Goal: Navigation & Orientation: Find specific page/section

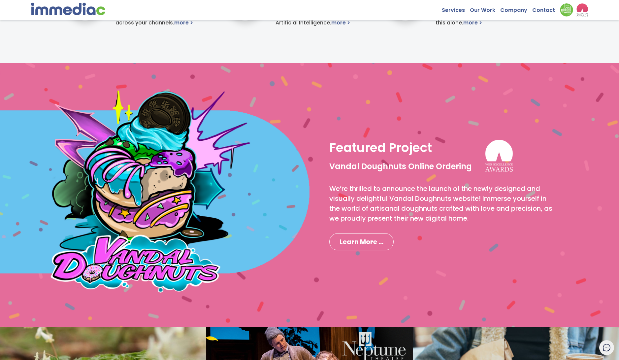
scroll to position [495, 0]
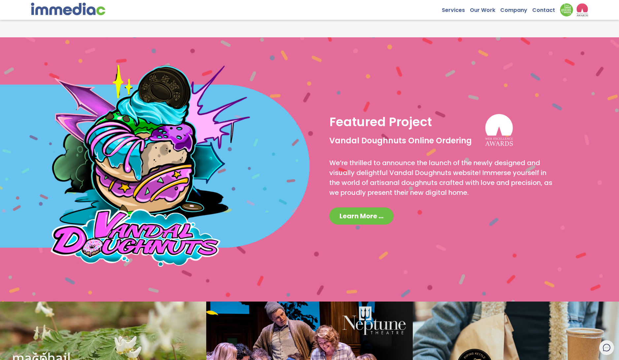
click at [368, 217] on span "Learn More ..." at bounding box center [362, 215] width 44 height 9
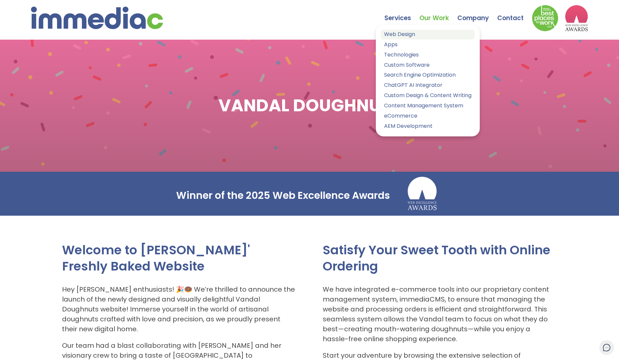
click at [402, 34] on link "Web Design" at bounding box center [428, 35] width 94 height 10
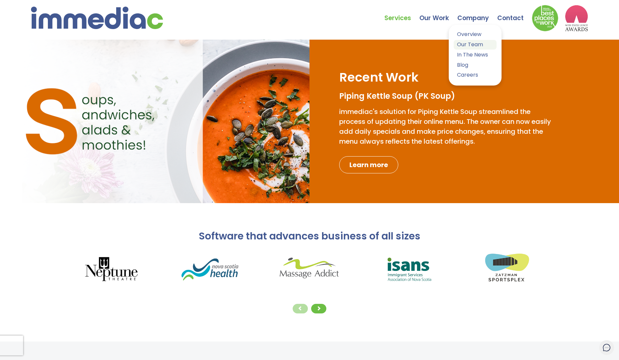
click at [470, 42] on link "Our Team" at bounding box center [475, 45] width 43 height 10
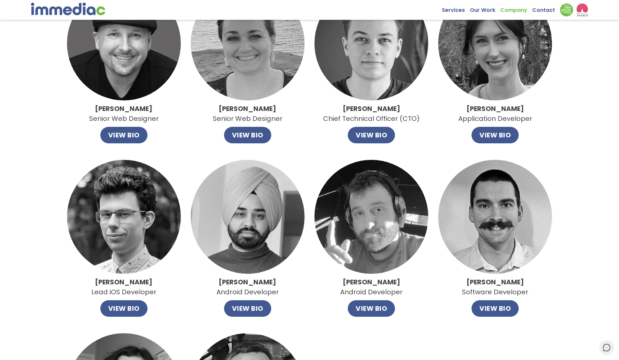
scroll to position [264, 0]
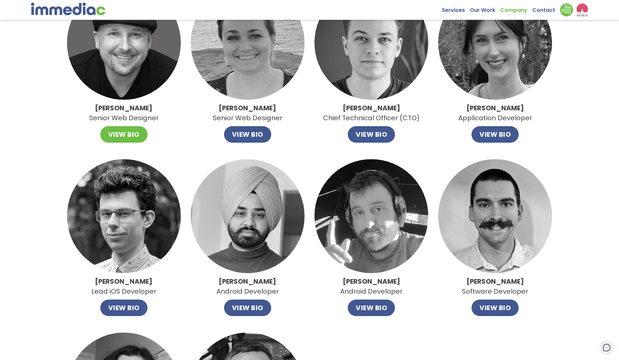
click at [120, 133] on button "VIEW BIO" at bounding box center [123, 134] width 47 height 16
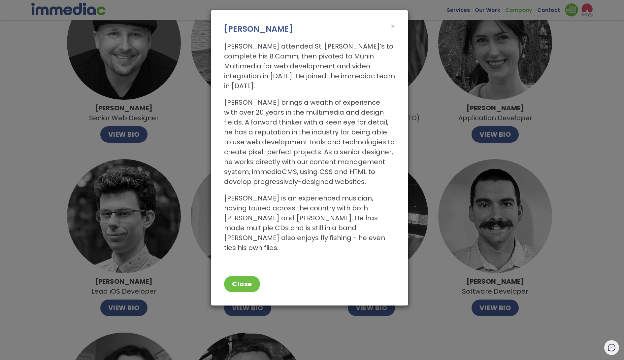
click at [178, 145] on div "× Todd Harrie Todd attended St. Mary’s to complete his B.Comm, then pivoted to …" at bounding box center [312, 180] width 624 height 360
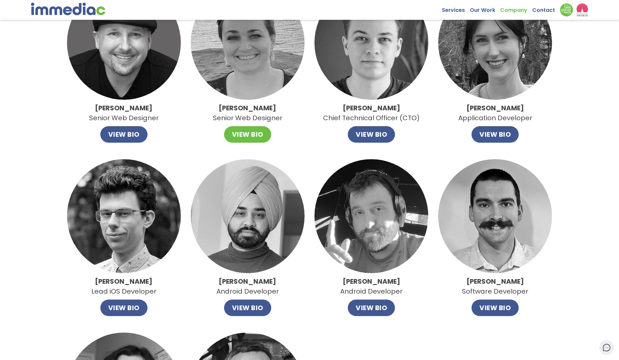
click at [253, 133] on button "VIEW BIO" at bounding box center [247, 134] width 47 height 16
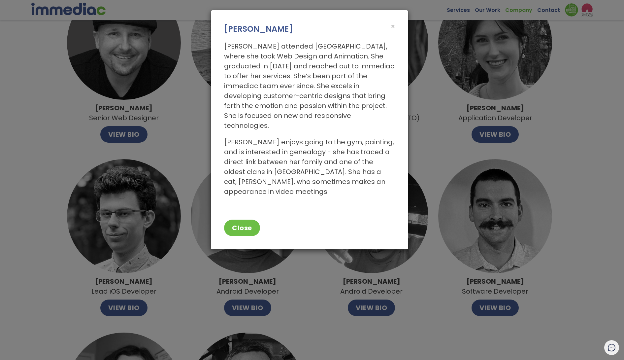
click at [75, 144] on div "× Amanda Hughes Amanda attended Georgian College, where she took Web Design and…" at bounding box center [312, 180] width 624 height 360
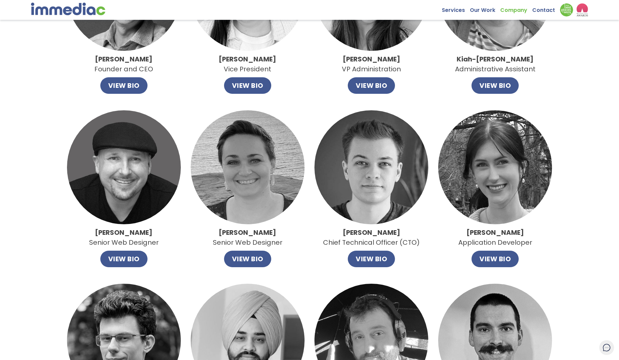
scroll to position [132, 0]
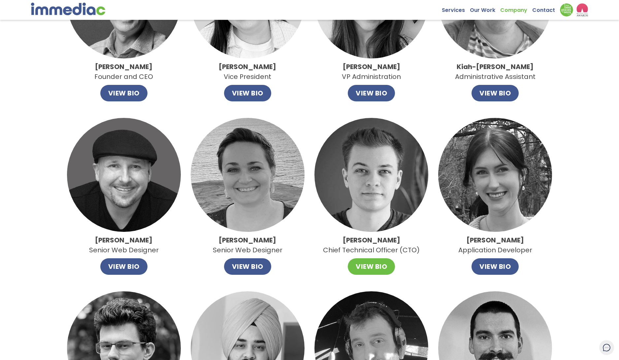
click at [383, 265] on button "VIEW BIO" at bounding box center [371, 266] width 47 height 16
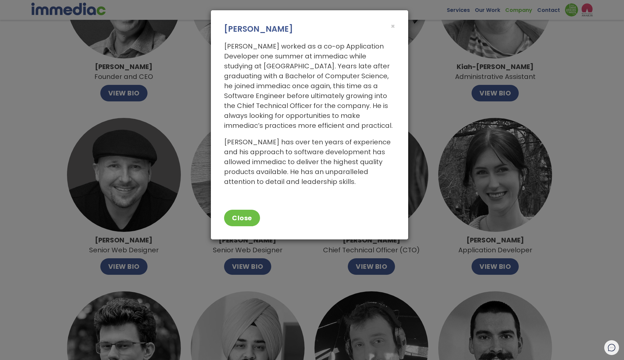
click at [303, 56] on p "Daniel worked as a co-op Application Developer one summer at immediac while stu…" at bounding box center [309, 85] width 171 height 89
click at [194, 100] on div "× Daniel Stout Daniel worked as a co-op Application Developer one summer at imm…" at bounding box center [312, 180] width 624 height 360
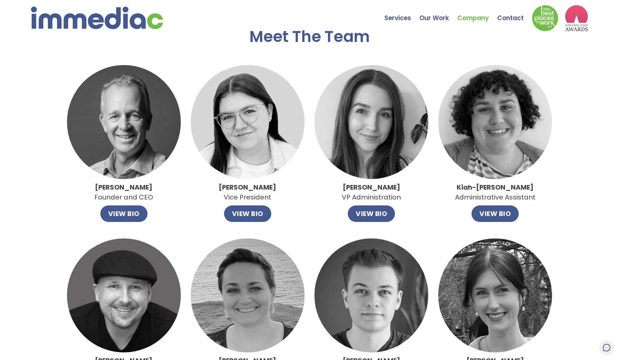
scroll to position [0, 0]
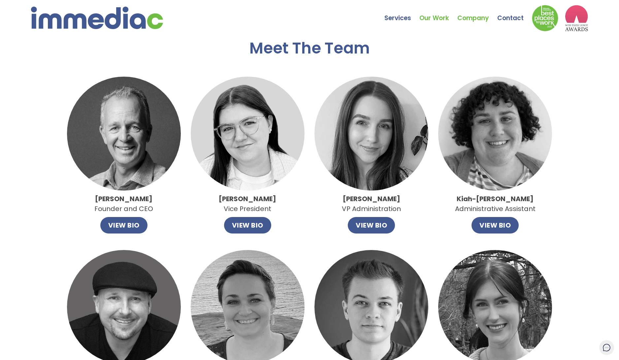
click at [435, 16] on link "Our Work" at bounding box center [438, 13] width 38 height 23
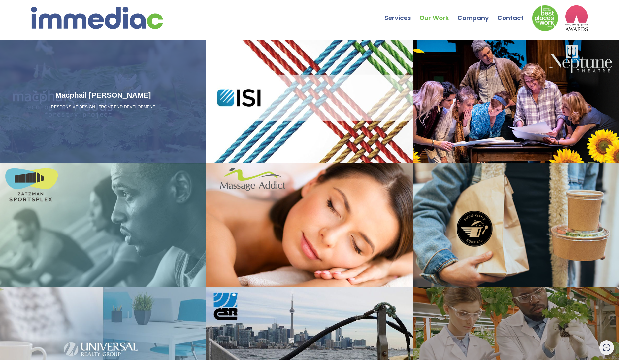
click at [102, 96] on h3 "Macphail [PERSON_NAME]" at bounding box center [103, 95] width 201 height 11
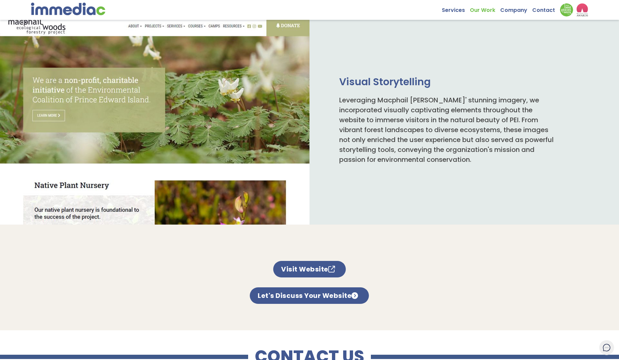
scroll to position [330, 0]
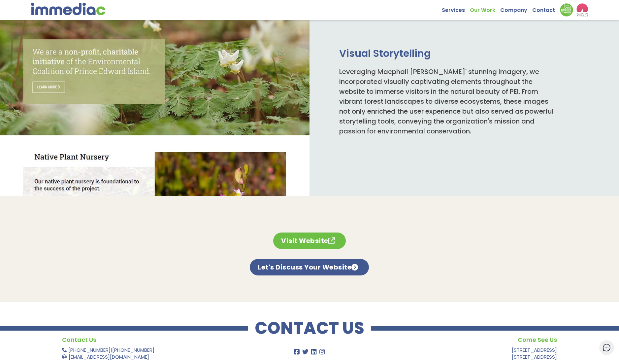
click at [321, 239] on link "Visit Website" at bounding box center [309, 240] width 73 height 16
